Goal: Information Seeking & Learning: Learn about a topic

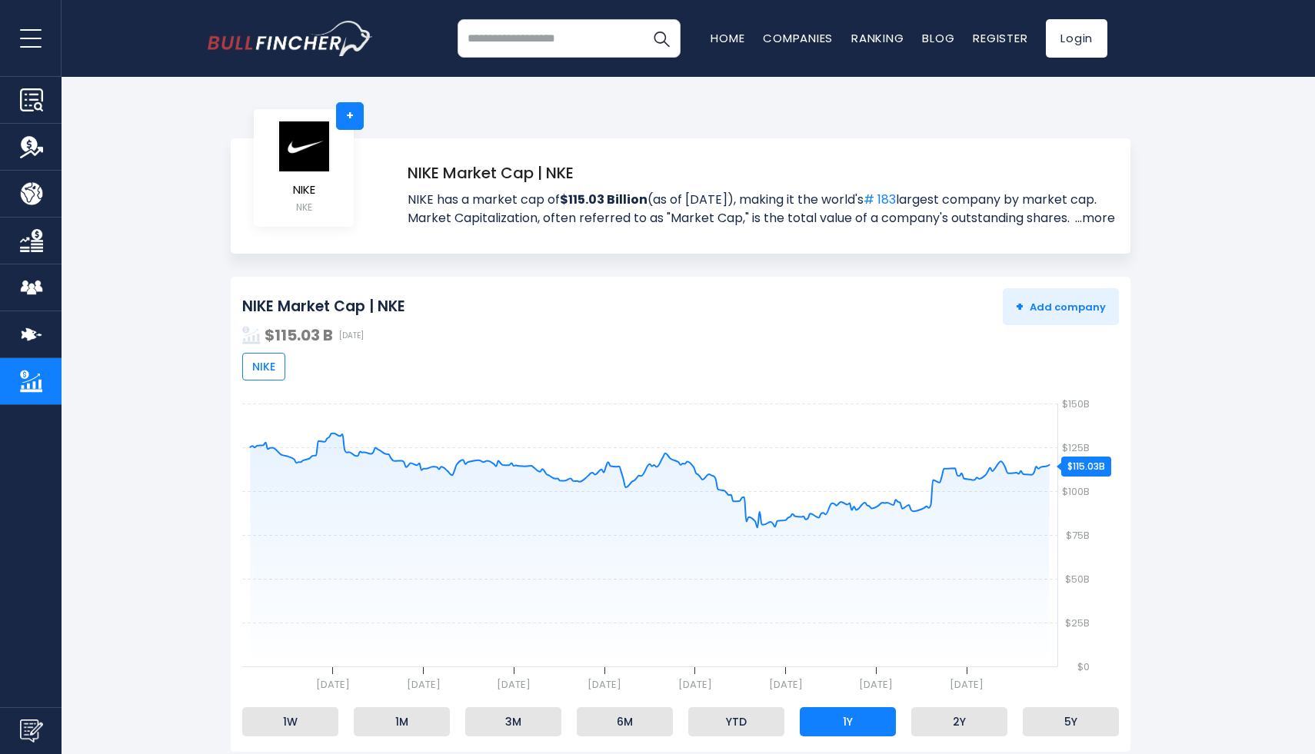
click at [1092, 215] on link "...more" at bounding box center [1093, 218] width 44 height 18
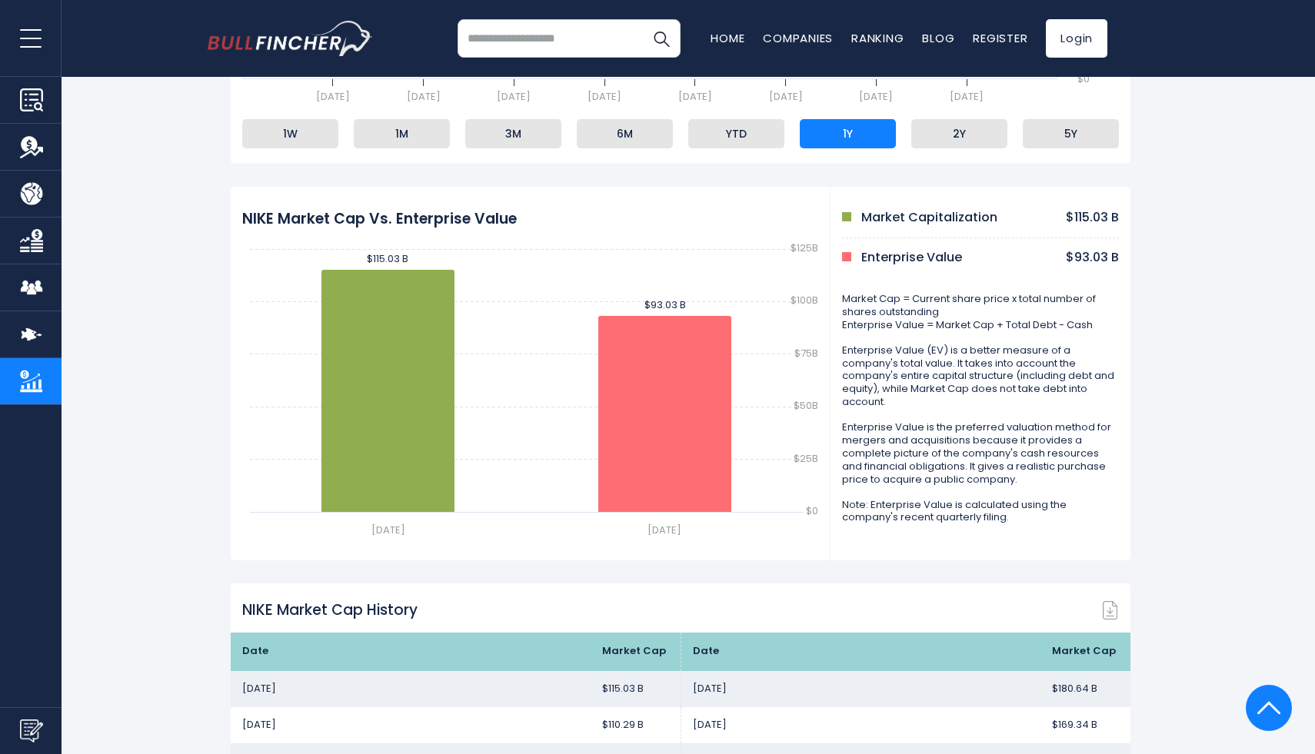
scroll to position [723, 0]
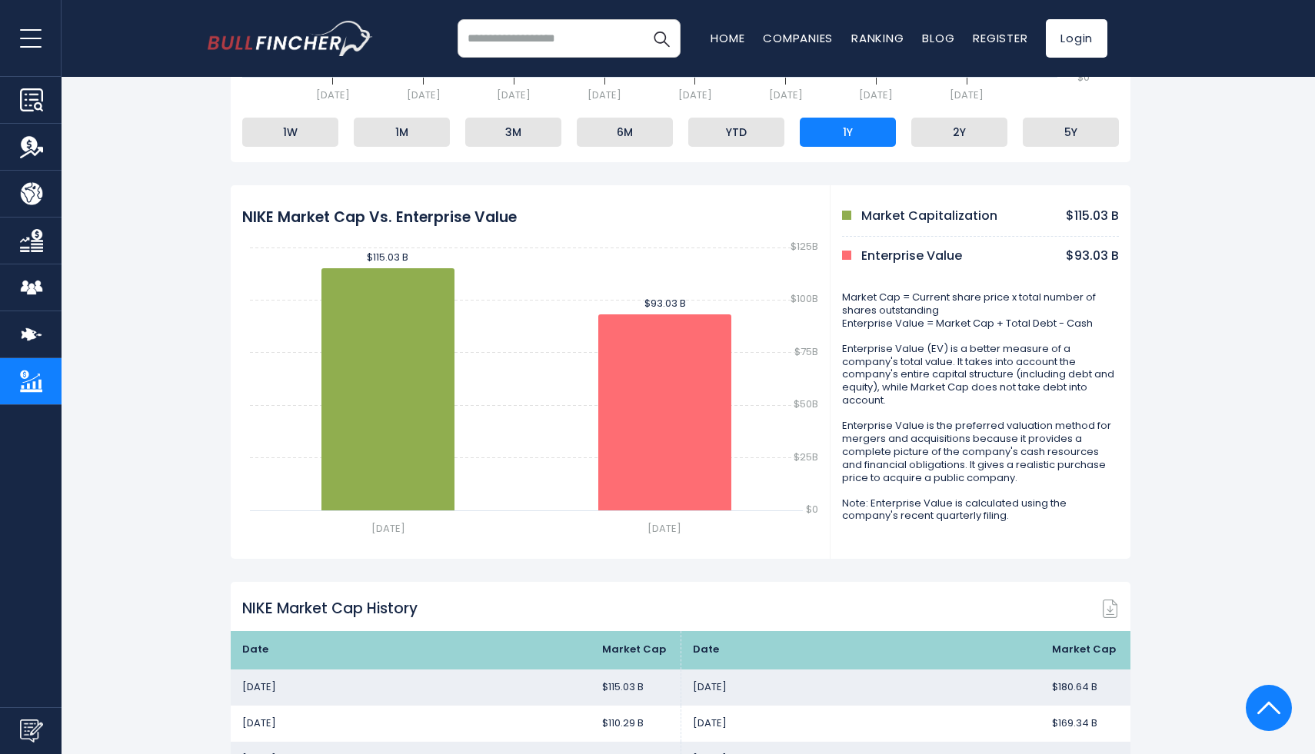
click at [917, 265] on p "Enterprise Value" at bounding box center [911, 256] width 101 height 16
click at [917, 466] on p "Enterprise Value is the preferred valuation method for mergers and acquisitions…" at bounding box center [980, 452] width 277 height 65
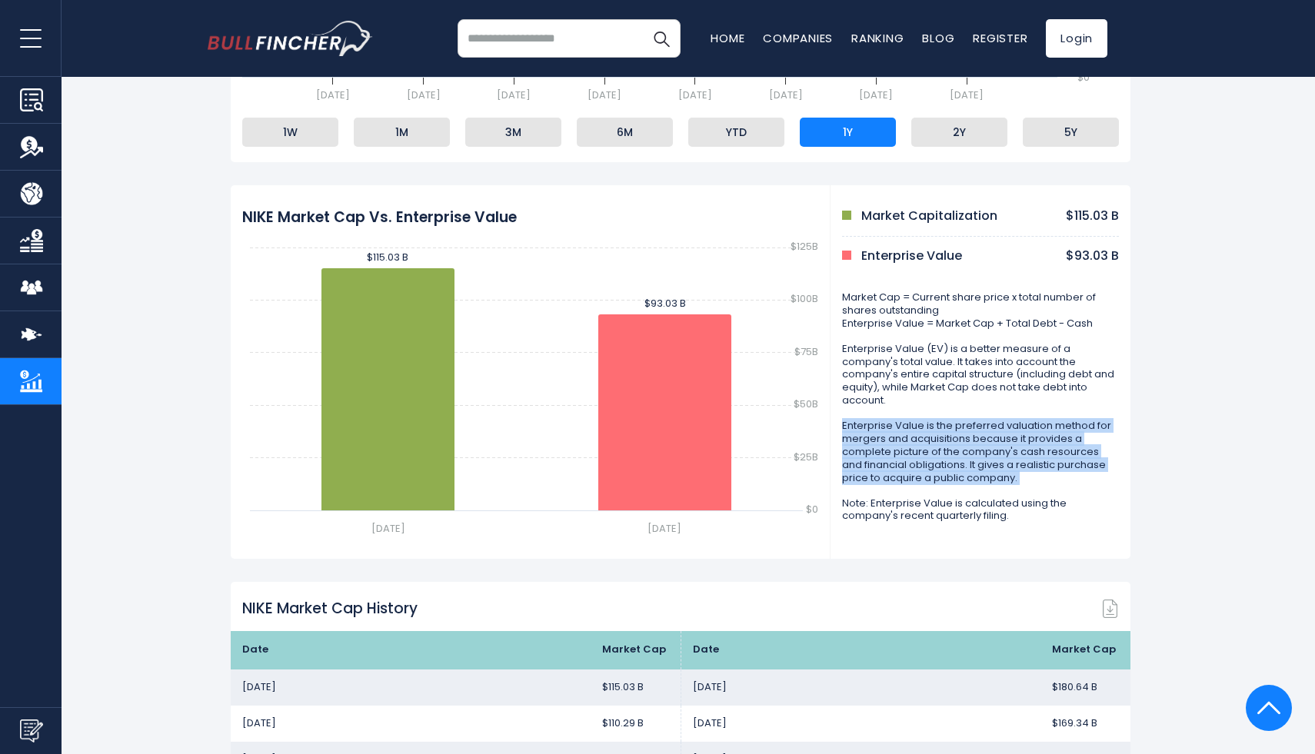
click at [917, 466] on p "Enterprise Value is the preferred valuation method for mergers and acquisitions…" at bounding box center [980, 452] width 277 height 65
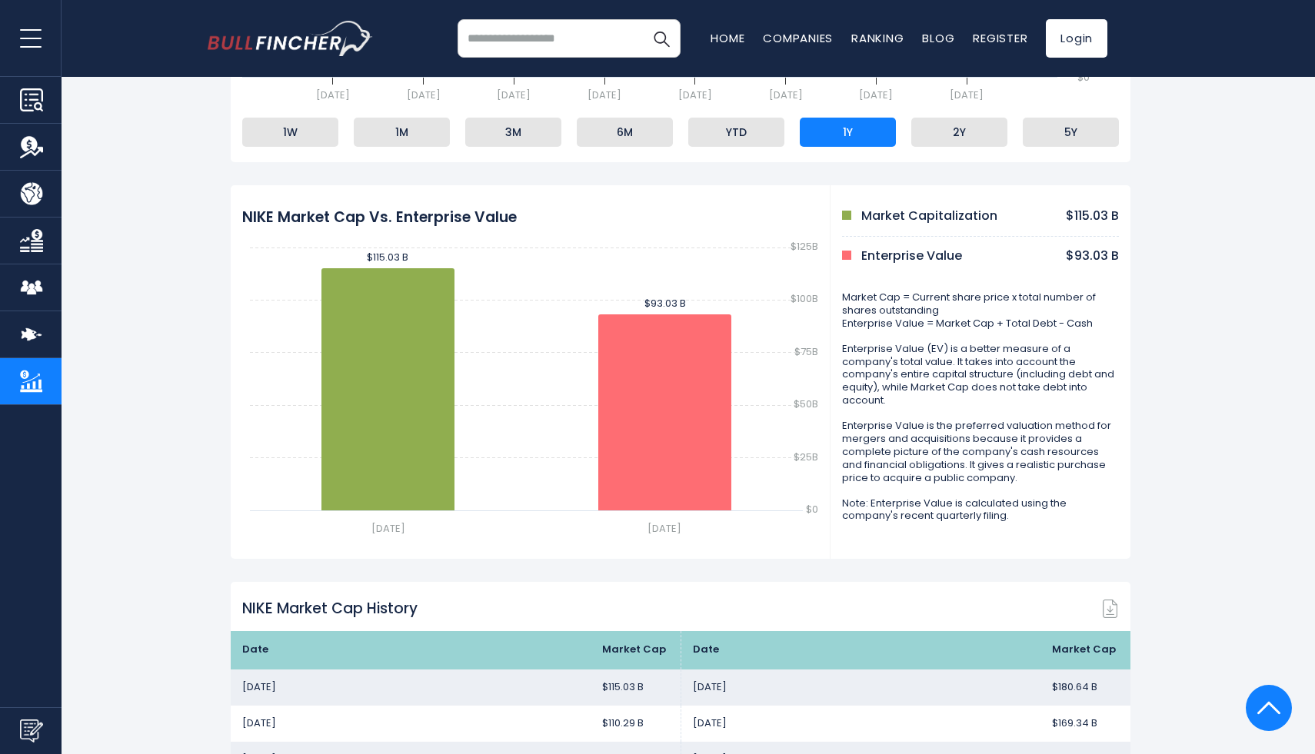
click at [924, 354] on p "Enterprise Value (EV) is a better measure of a company's total value. It takes …" at bounding box center [980, 375] width 277 height 65
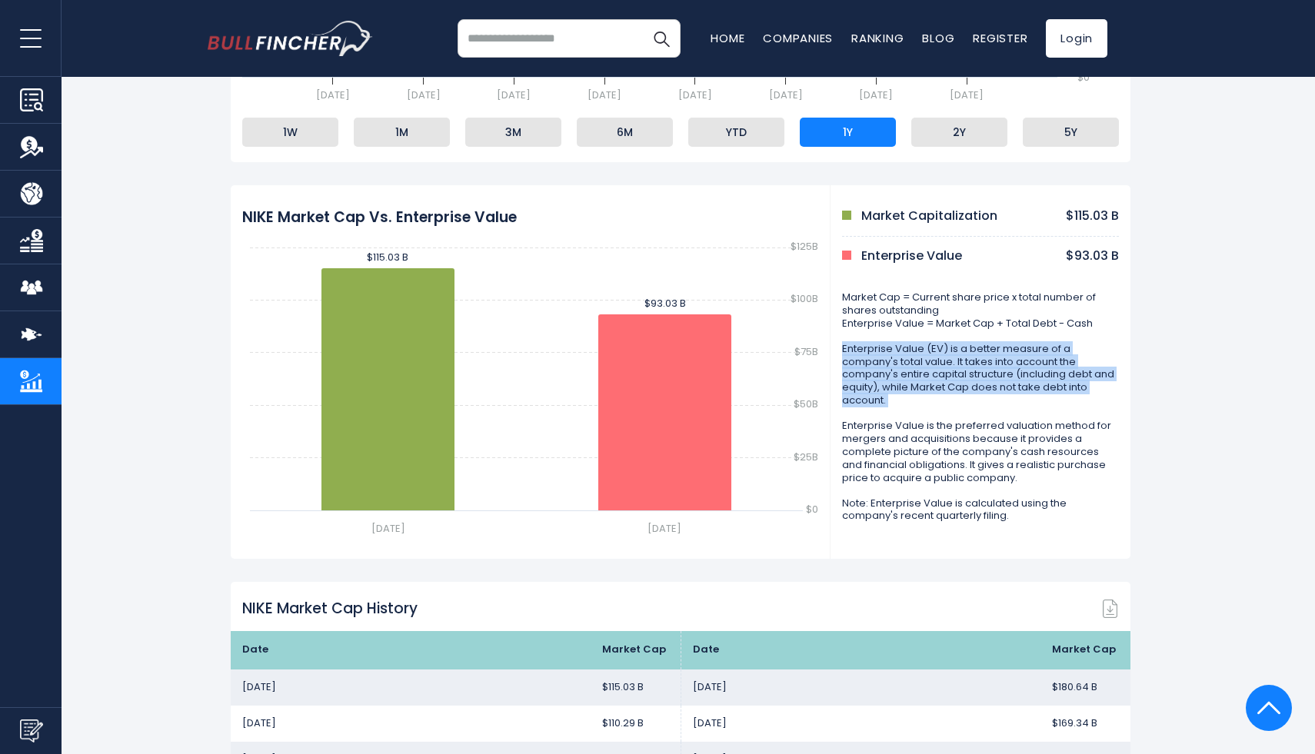
click at [924, 354] on p "Enterprise Value (EV) is a better measure of a company's total value. It takes …" at bounding box center [980, 375] width 277 height 65
click at [816, 355] on text "$75B" at bounding box center [806, 352] width 24 height 15
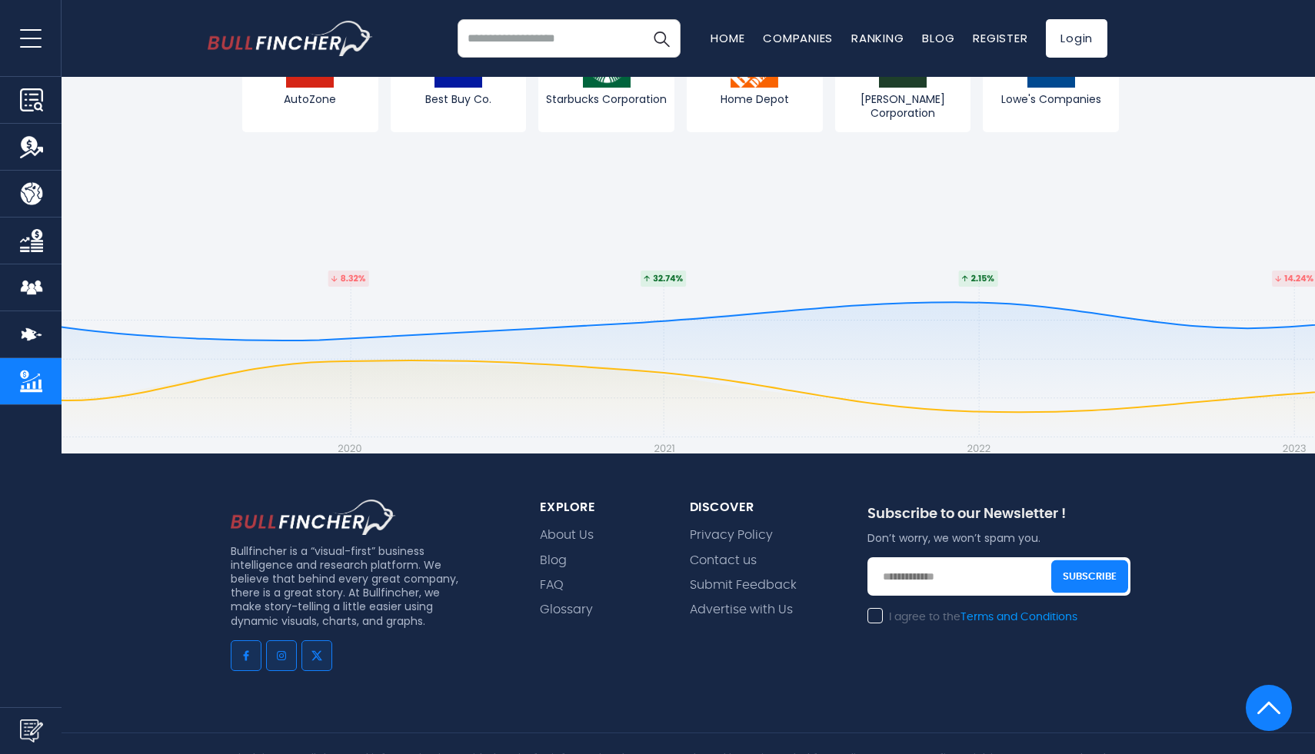
scroll to position [2930, 0]
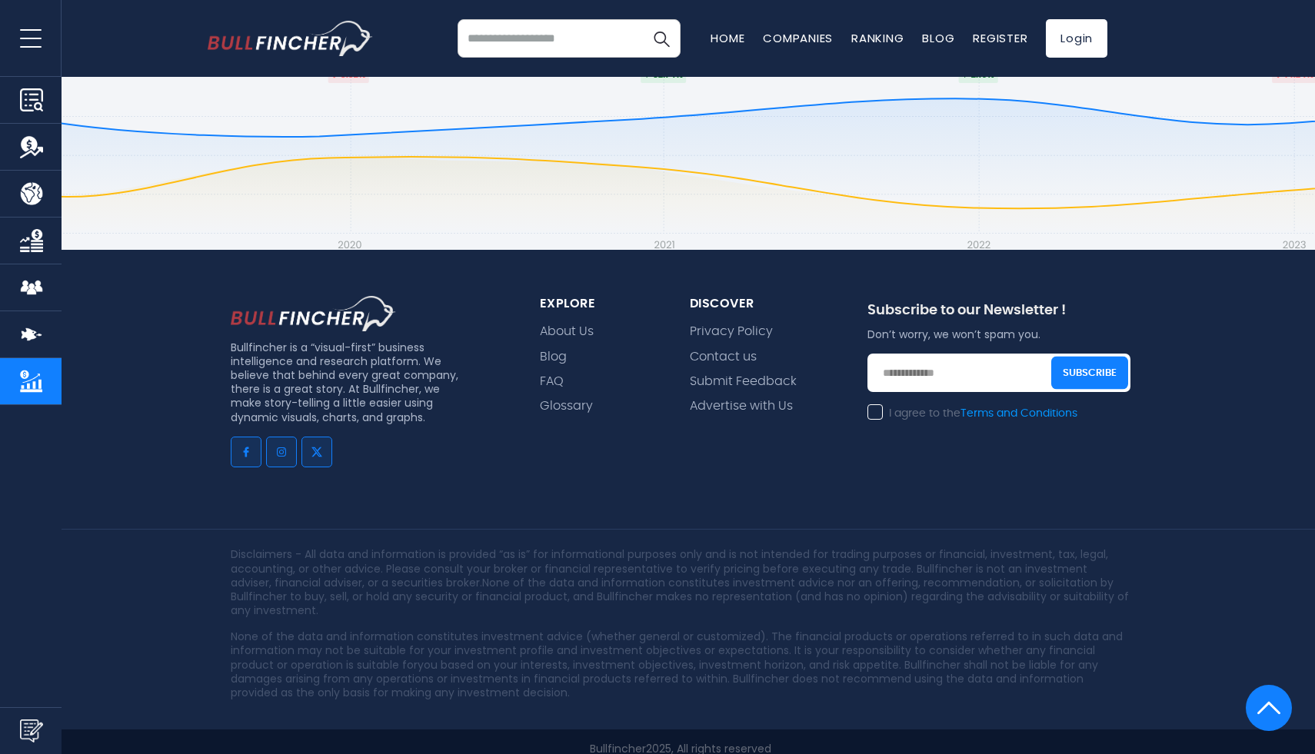
click at [711, 593] on p "Disclaimers - All data and information is provided “as is” for informational pu…" at bounding box center [681, 583] width 900 height 70
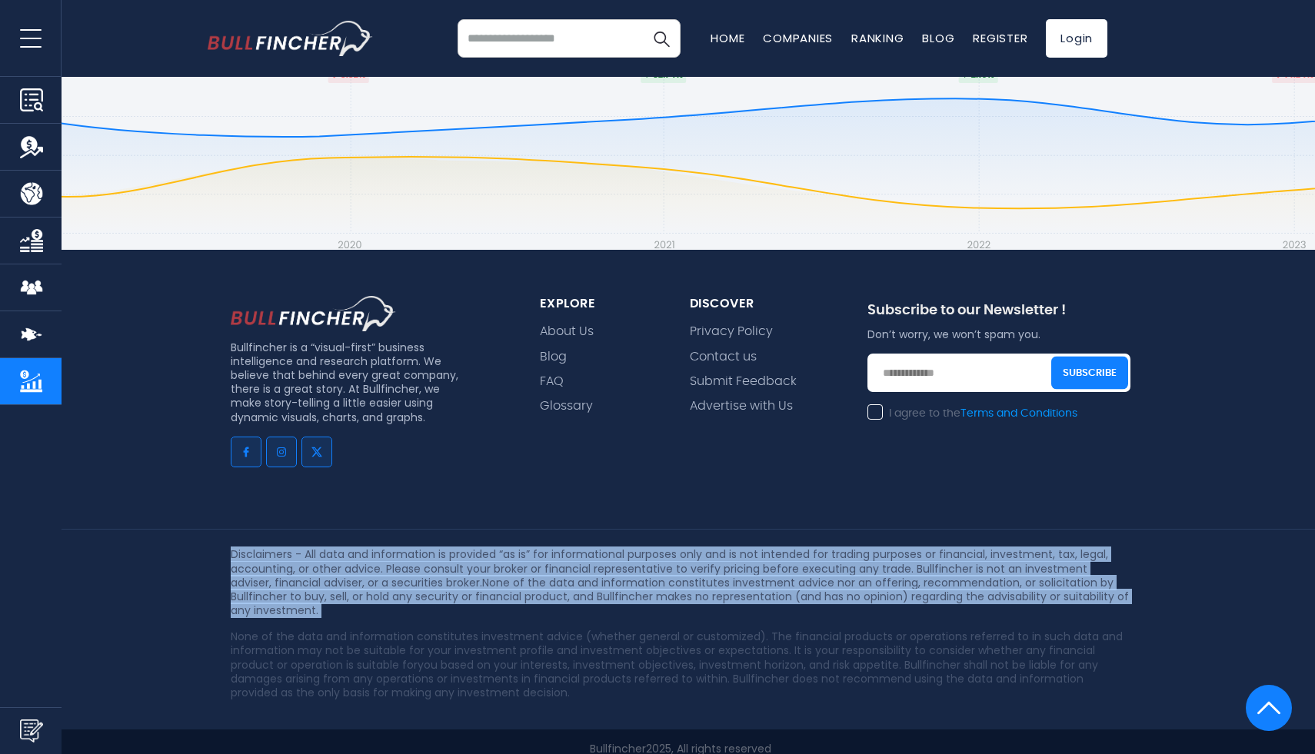
click at [711, 593] on p "Disclaimers - All data and information is provided “as is” for informational pu…" at bounding box center [681, 583] width 900 height 70
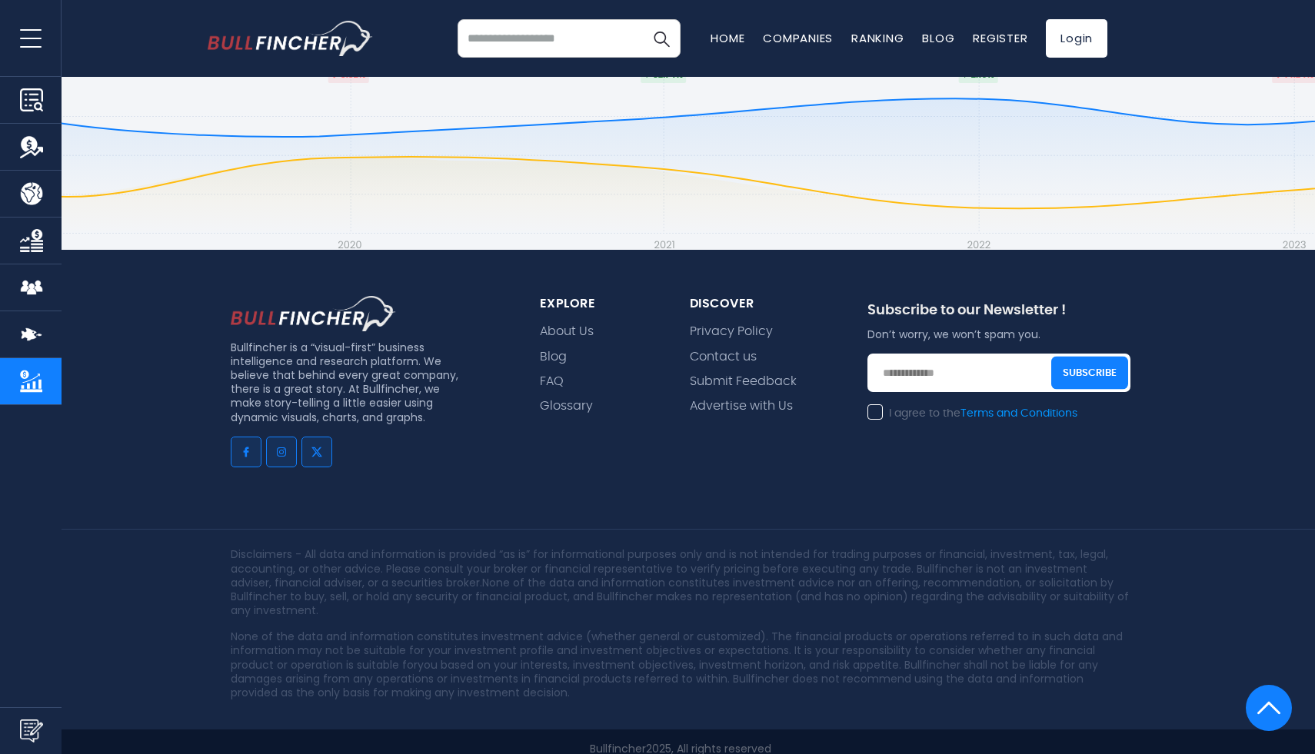
click at [725, 584] on p "Disclaimers - All data and information is provided “as is” for informational pu…" at bounding box center [681, 583] width 900 height 70
